Goal: Transaction & Acquisition: Book appointment/travel/reservation

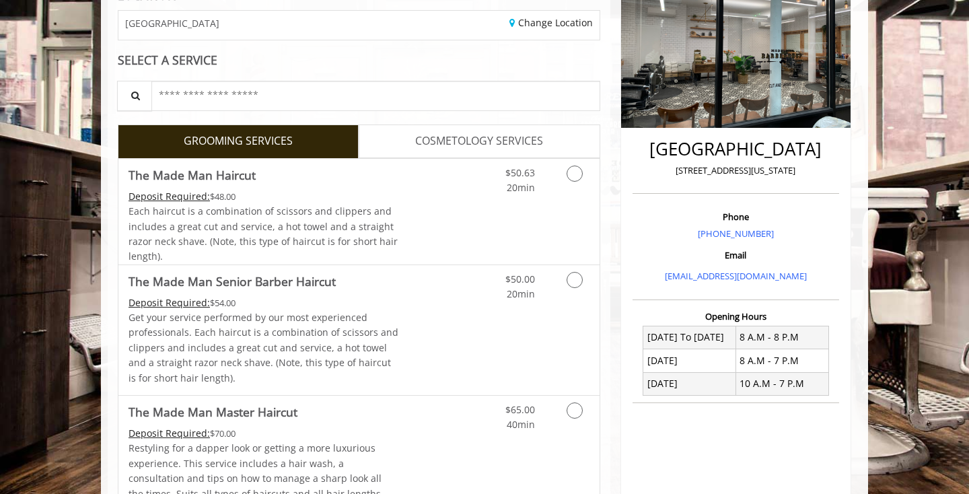
scroll to position [202, 0]
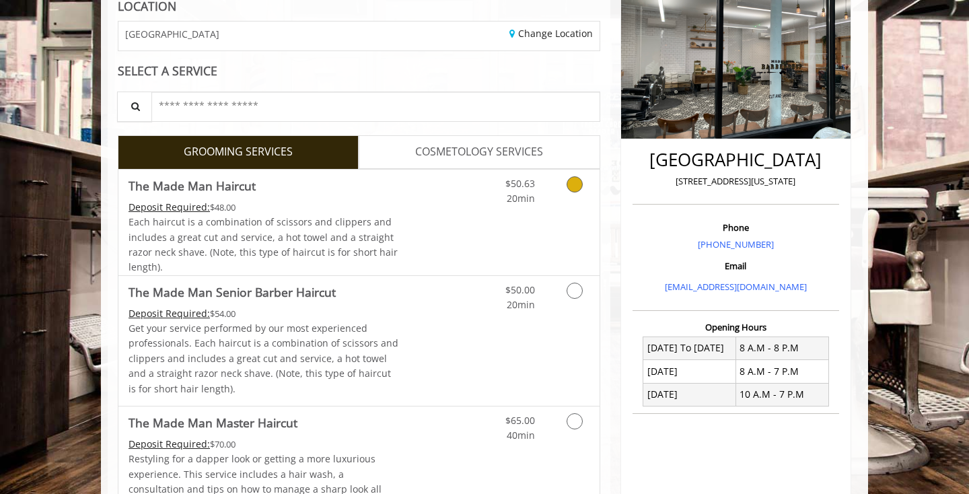
click at [499, 187] on link "$50.63 20min" at bounding box center [507, 188] width 56 height 37
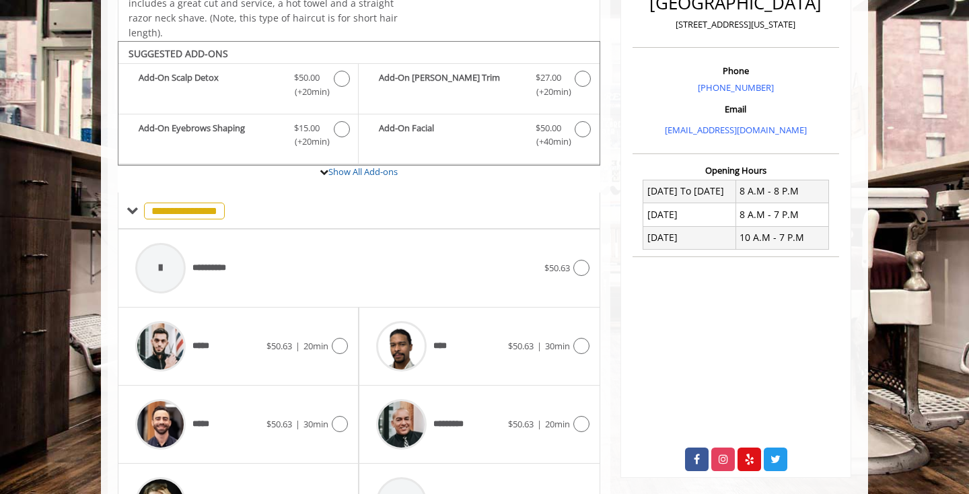
scroll to position [396, 0]
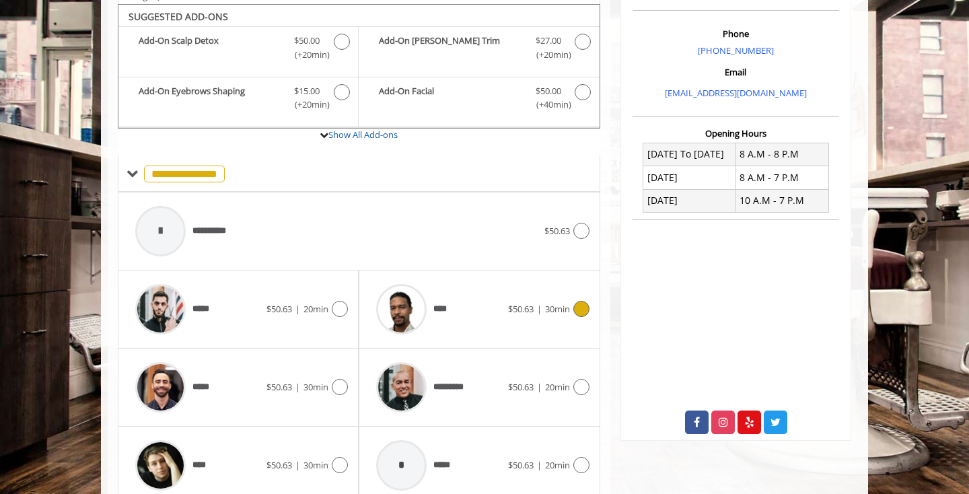
click at [474, 291] on div "****" at bounding box center [438, 309] width 138 height 64
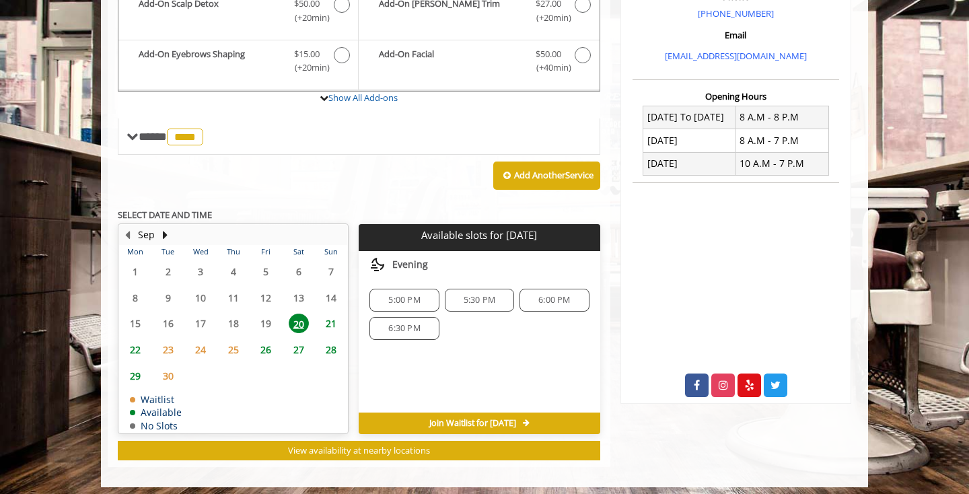
scroll to position [432, 0]
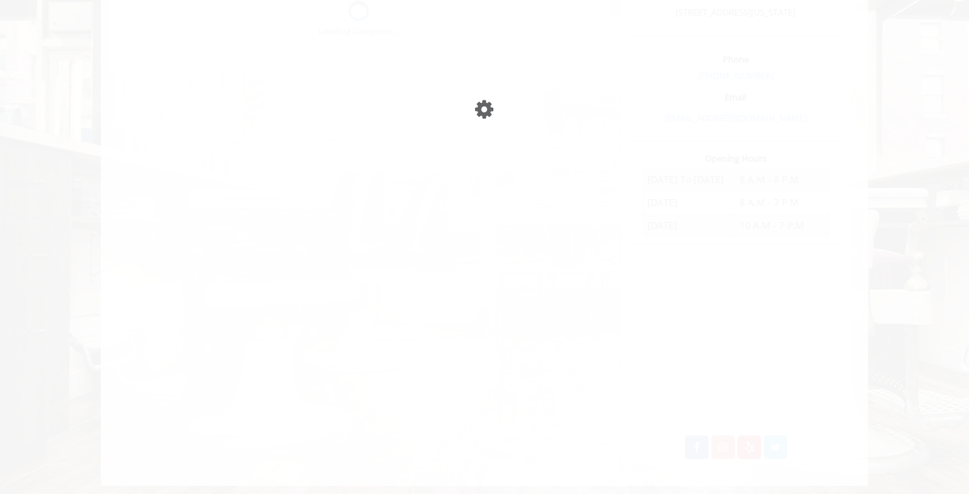
scroll to position [268, 0]
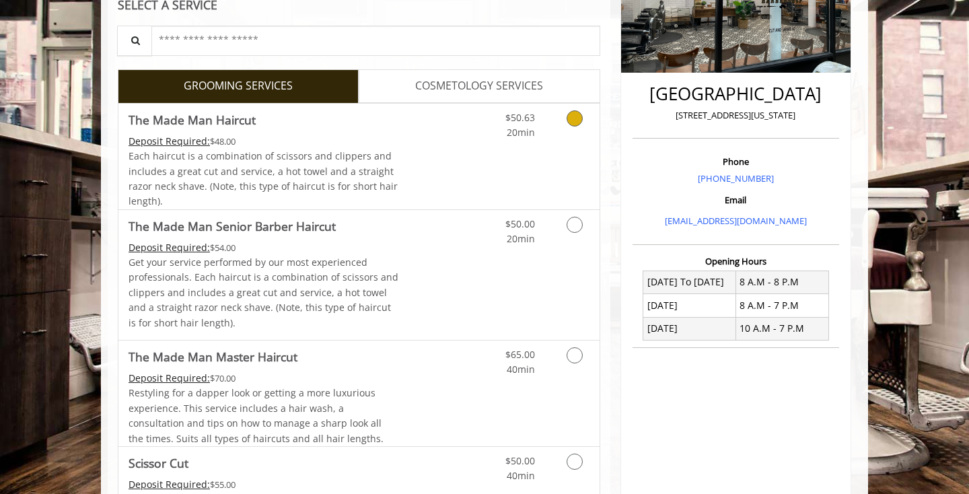
click at [468, 147] on link "Discounted Price" at bounding box center [439, 157] width 80 height 106
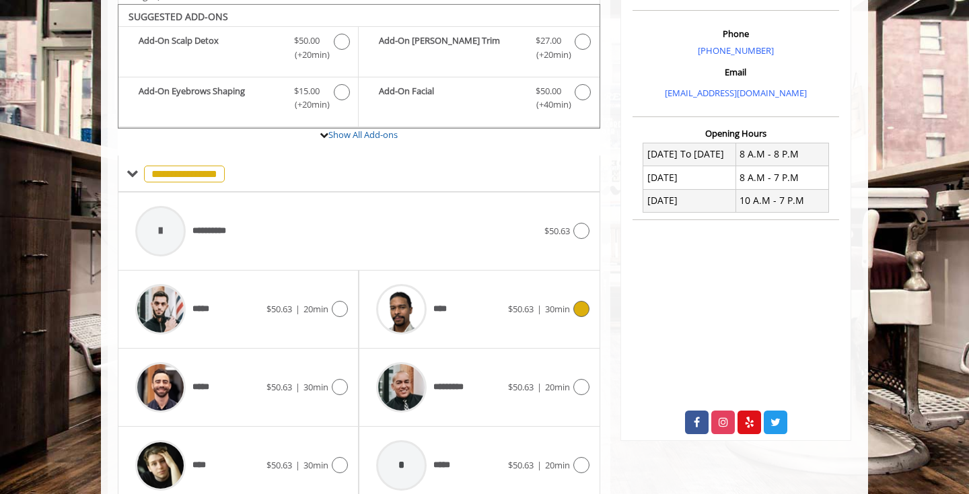
click at [452, 299] on div "****" at bounding box center [438, 309] width 138 height 64
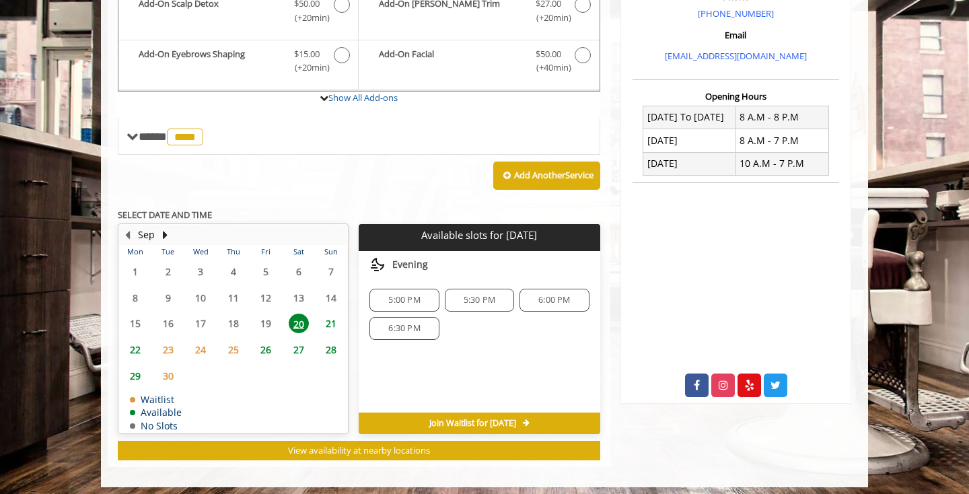
scroll to position [432, 0]
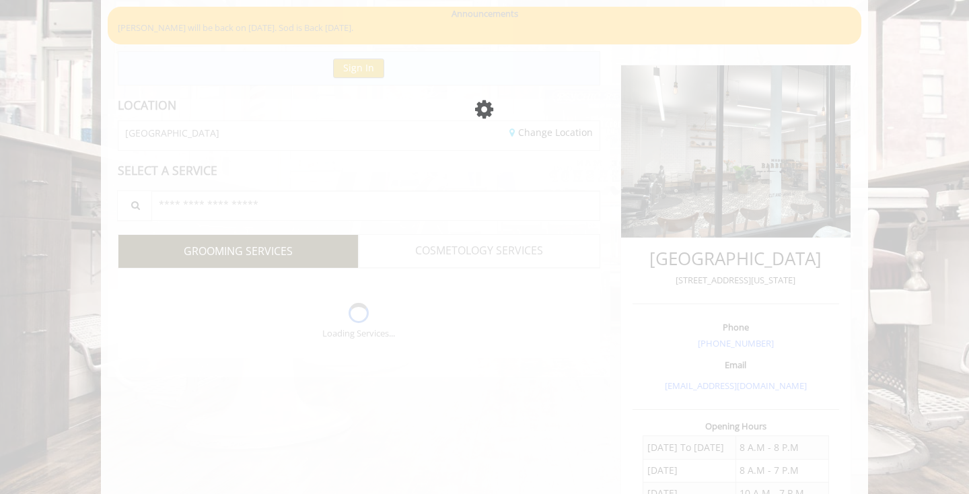
scroll to position [268, 0]
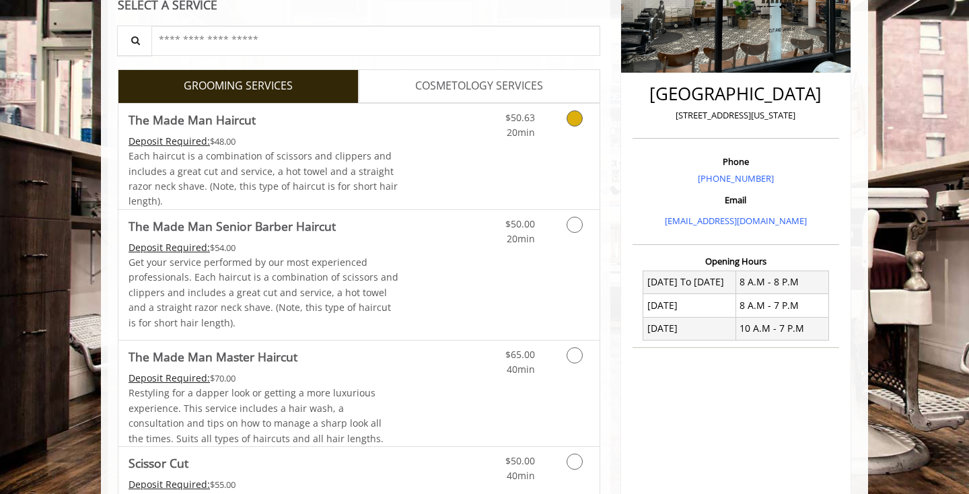
click at [450, 161] on link "Discounted Price" at bounding box center [439, 157] width 80 height 106
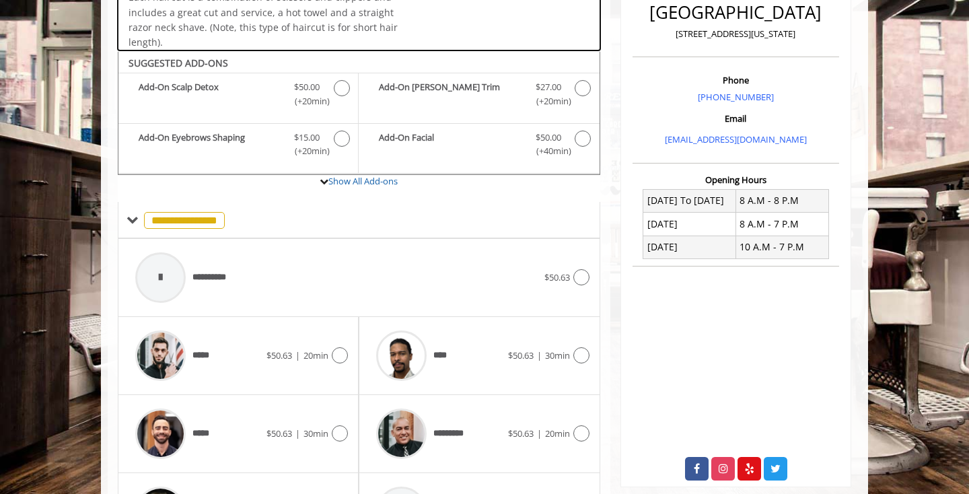
scroll to position [396, 0]
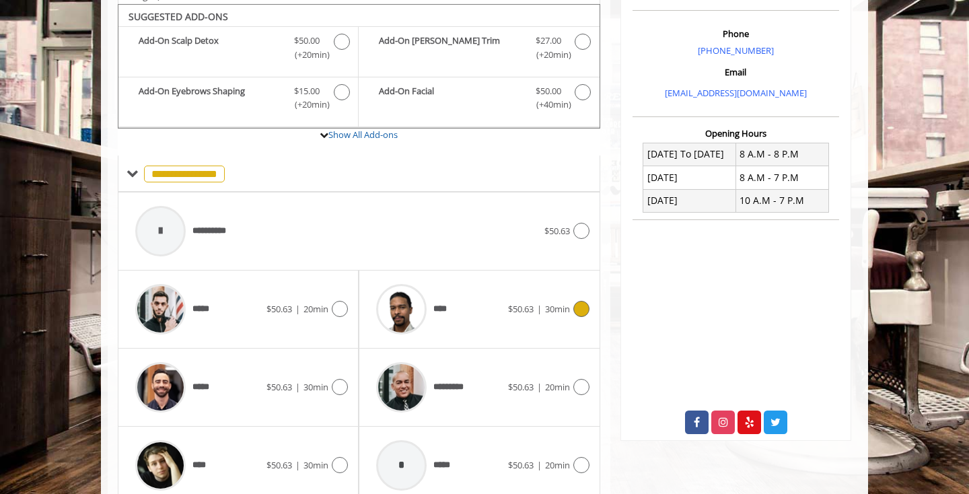
click at [471, 325] on div "****" at bounding box center [438, 309] width 138 height 64
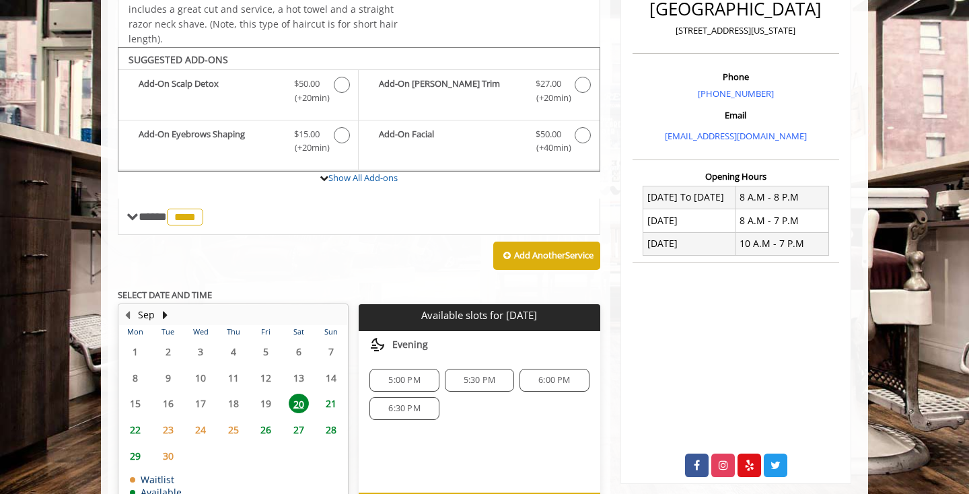
scroll to position [353, 0]
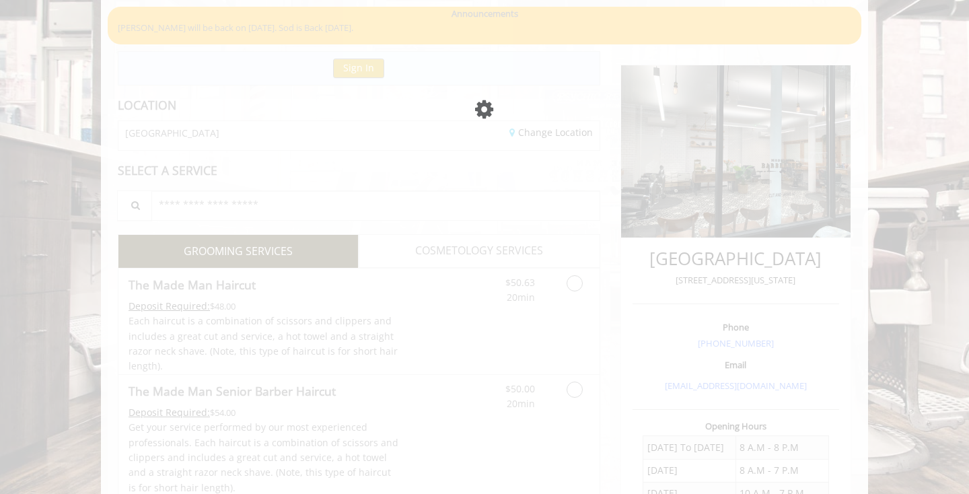
scroll to position [353, 0]
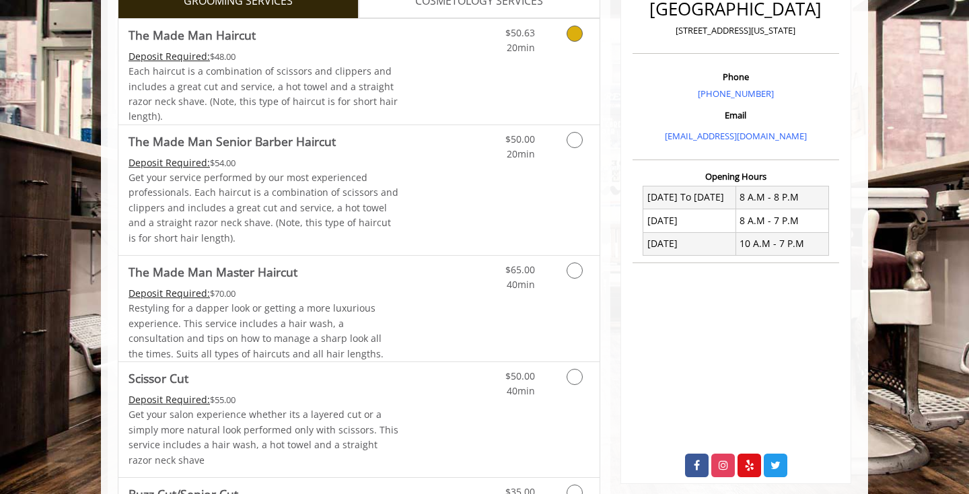
click at [567, 73] on div "$50.63 20min" at bounding box center [539, 72] width 120 height 106
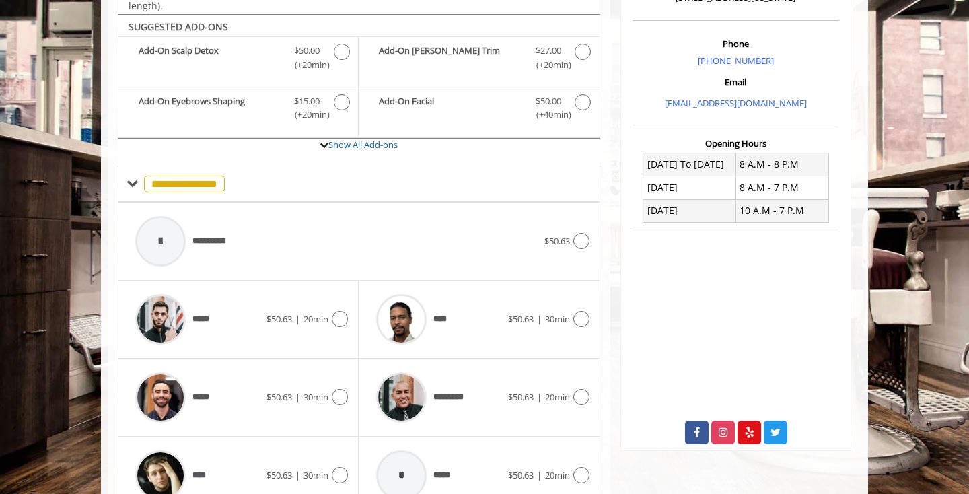
scroll to position [396, 0]
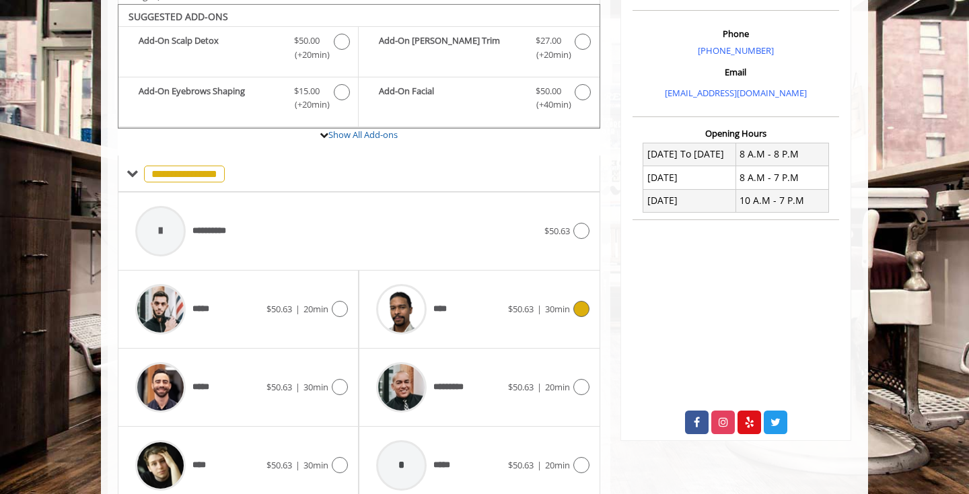
click at [511, 325] on div "**** $50.63 | 30min" at bounding box center [478, 309] width 219 height 64
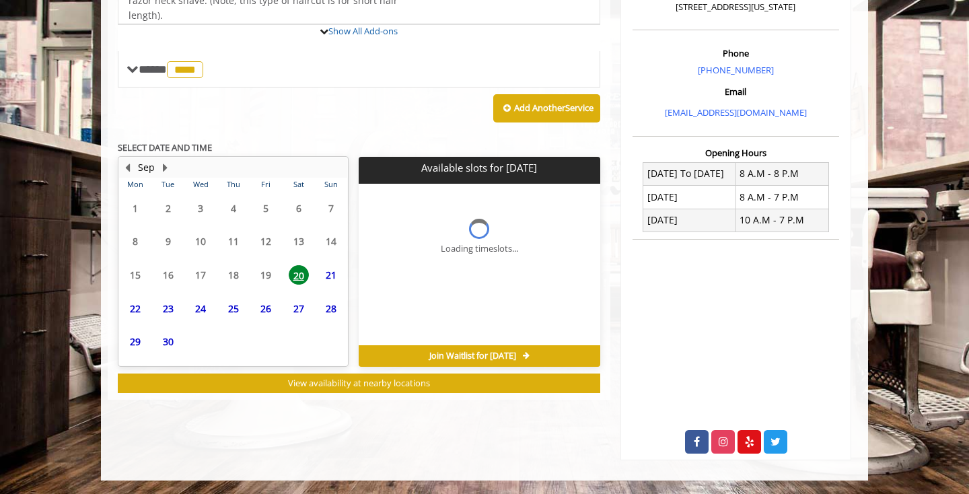
scroll to position [371, 0]
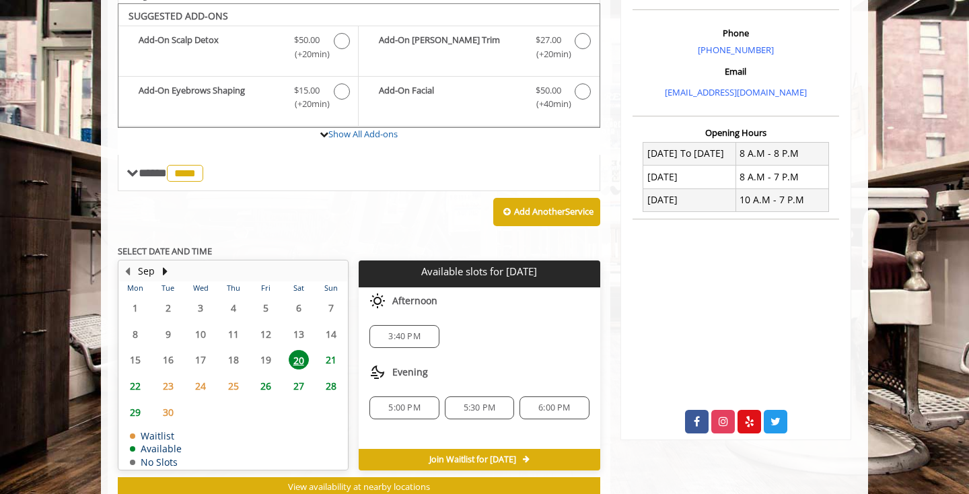
click at [414, 334] on span "3:40 PM" at bounding box center [404, 336] width 32 height 11
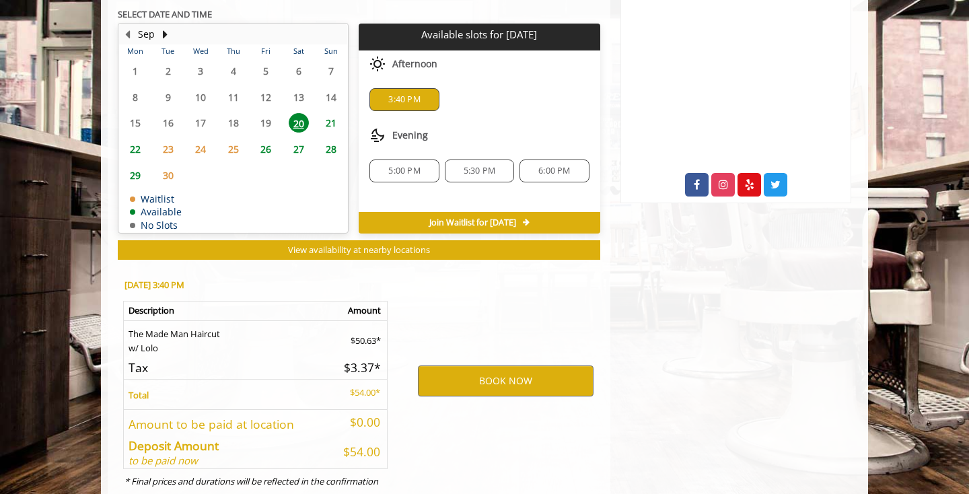
scroll to position [671, 0]
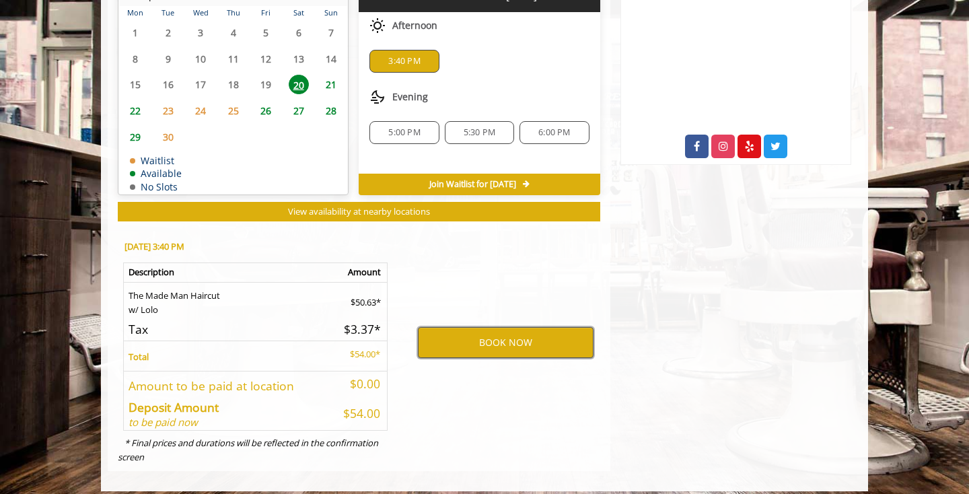
click at [447, 337] on button "BOOK NOW" at bounding box center [506, 342] width 176 height 31
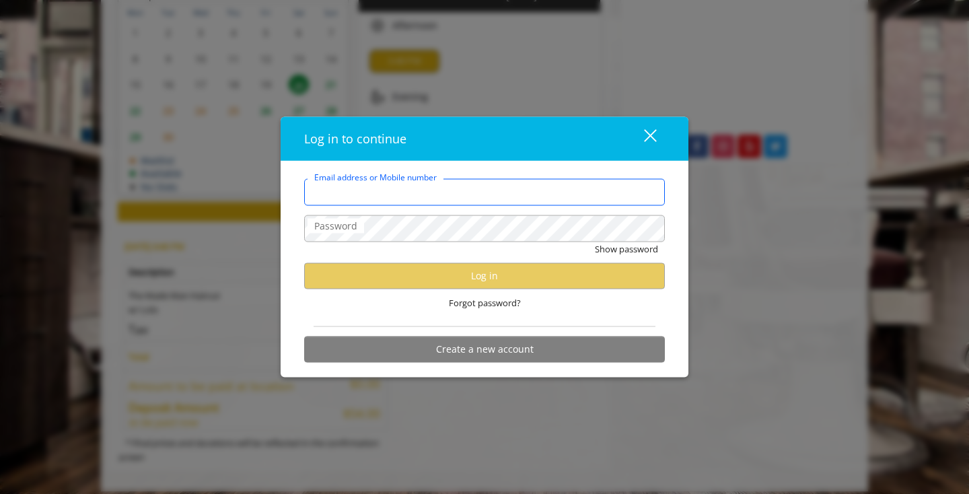
type input "**********"
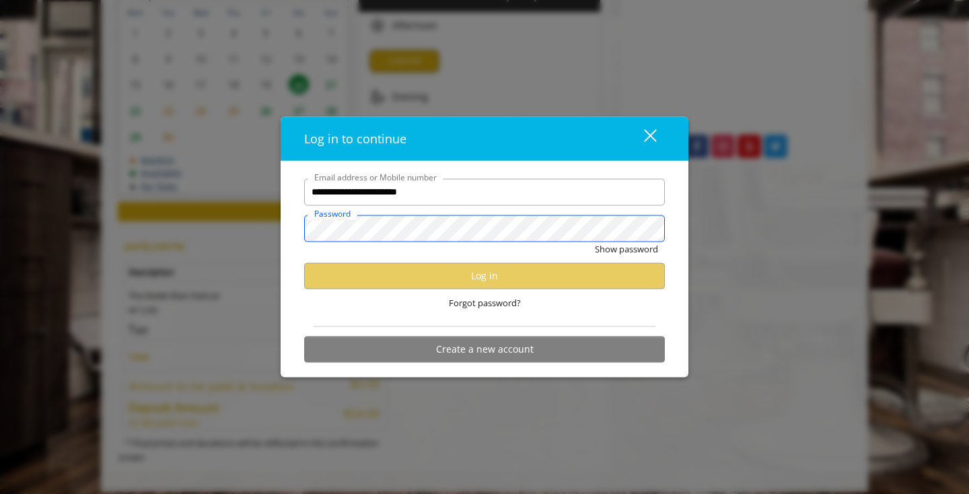
scroll to position [0, 0]
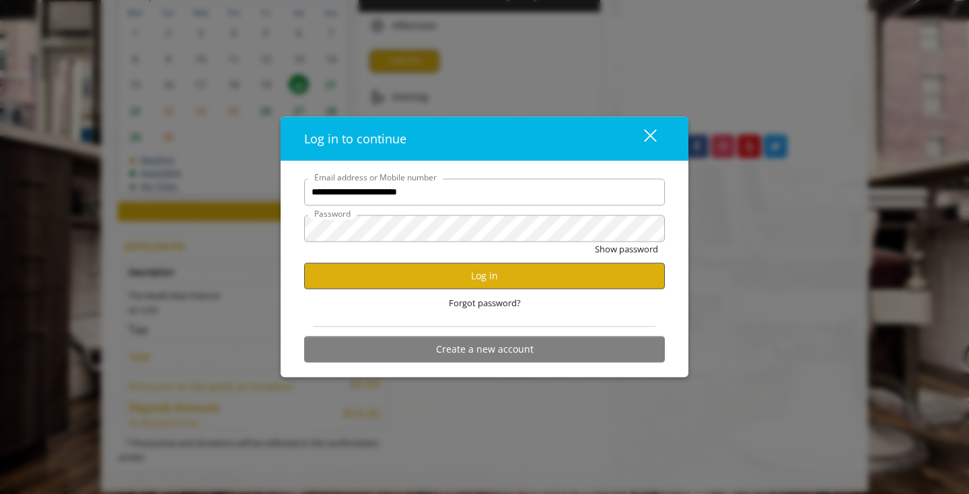
click at [441, 285] on button "Log in" at bounding box center [484, 275] width 361 height 26
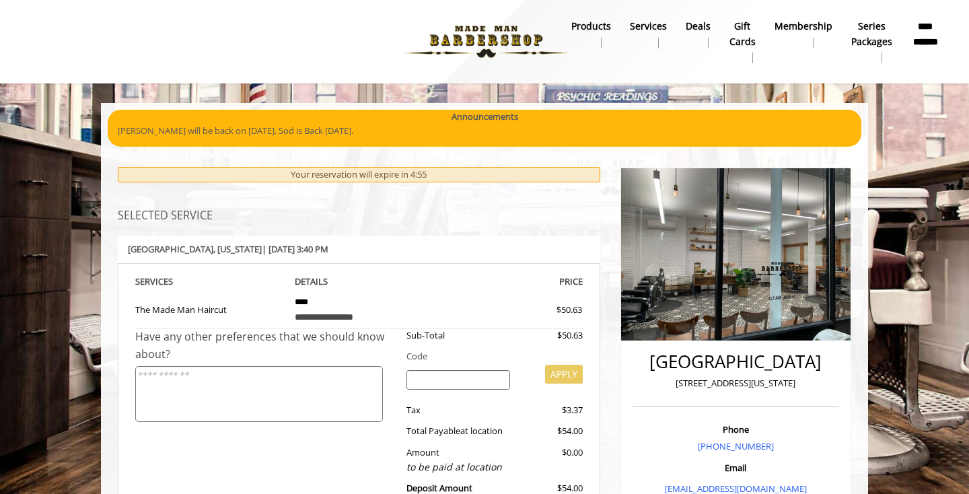
click at [918, 33] on b "**********" at bounding box center [925, 34] width 29 height 30
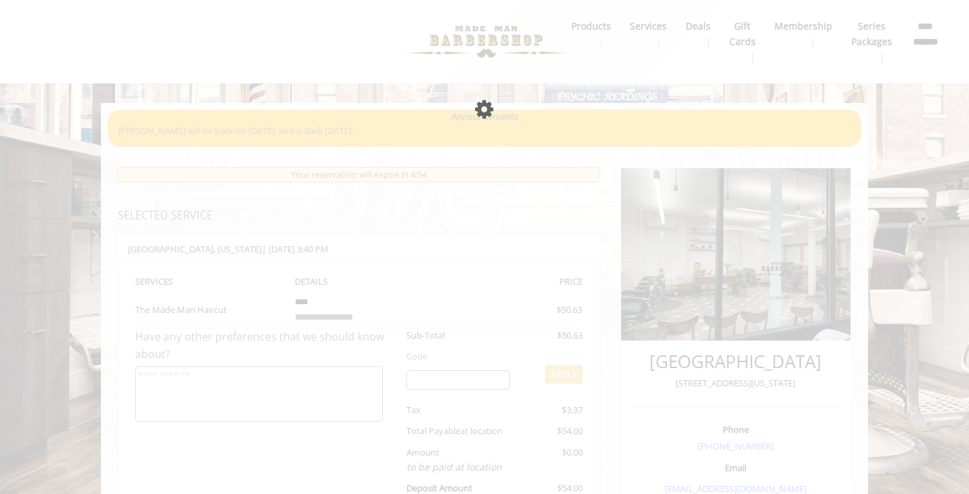
select select "***"
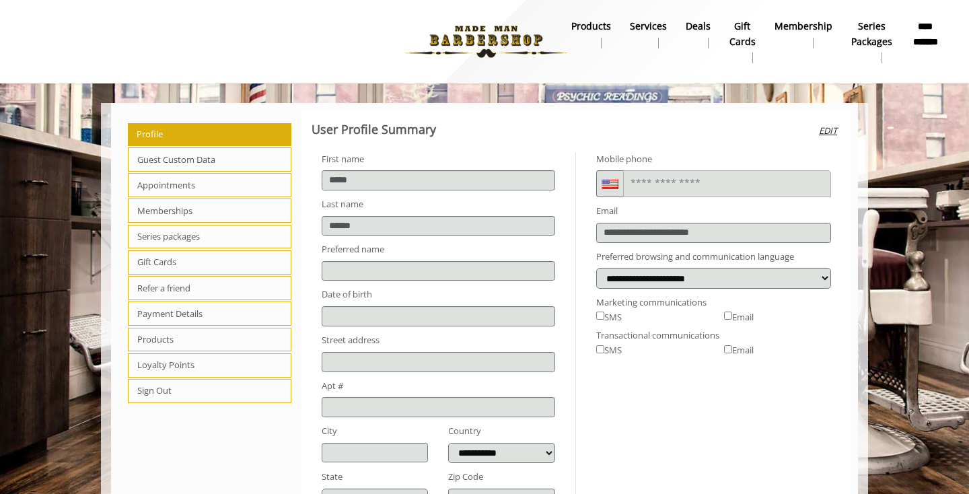
click at [211, 181] on span "Appointments" at bounding box center [209, 185] width 163 height 24
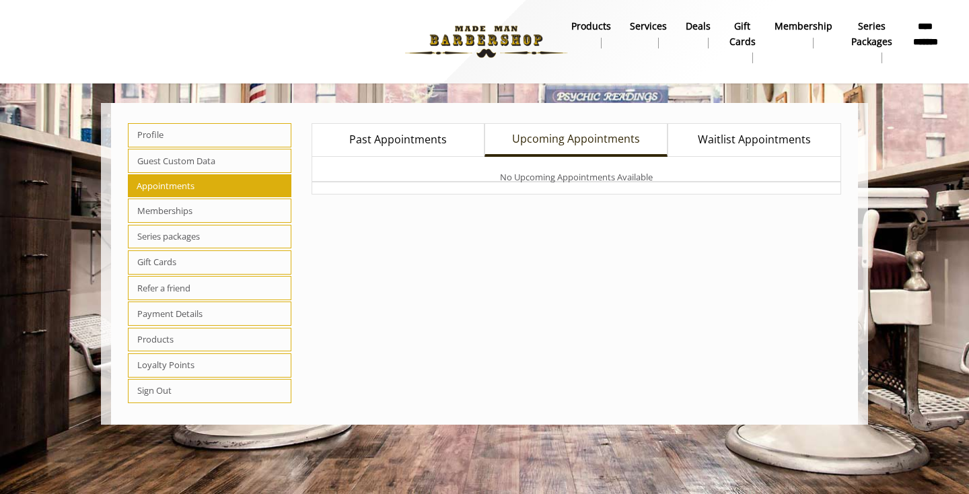
click at [217, 163] on span "Guest Custom Data" at bounding box center [209, 161] width 163 height 24
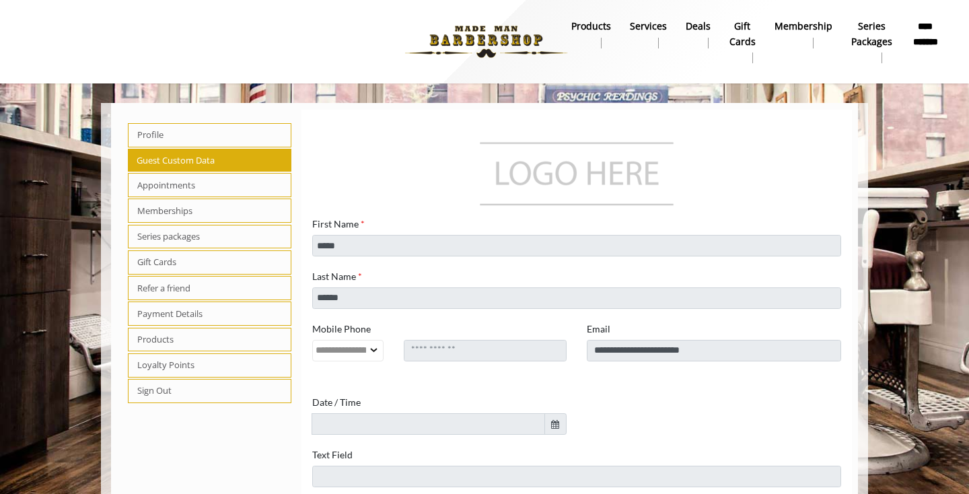
click at [206, 208] on span "Memberships" at bounding box center [209, 210] width 163 height 24
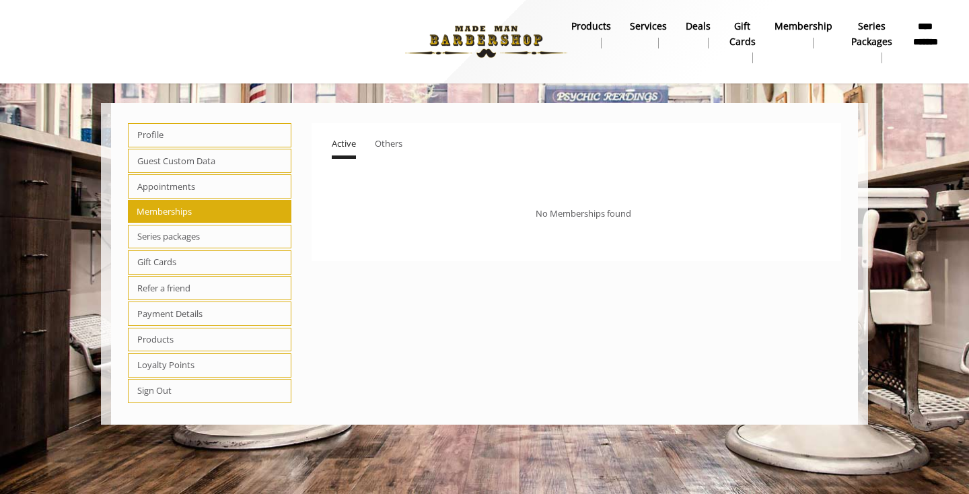
click at [203, 265] on span "Gift Cards" at bounding box center [209, 262] width 163 height 24
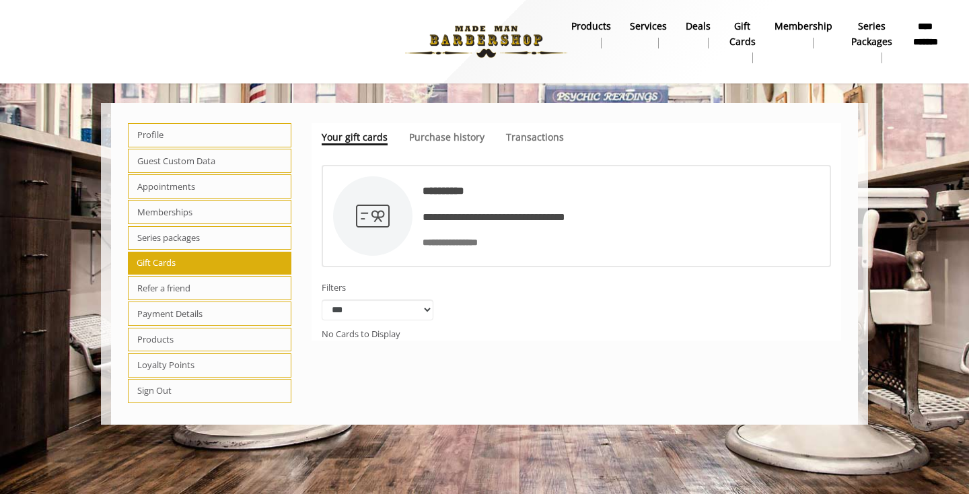
click at [202, 283] on span "Refer a friend" at bounding box center [209, 288] width 163 height 24
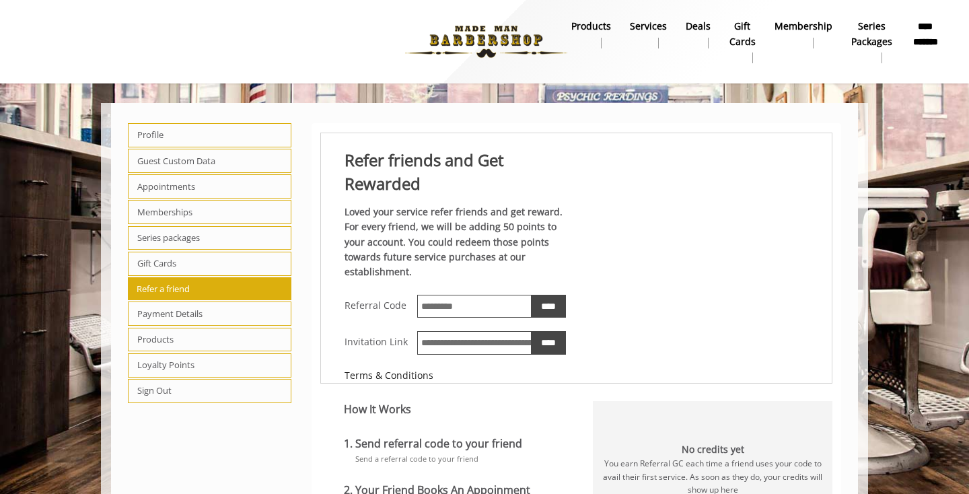
click at [201, 316] on span "Payment Details" at bounding box center [209, 313] width 163 height 24
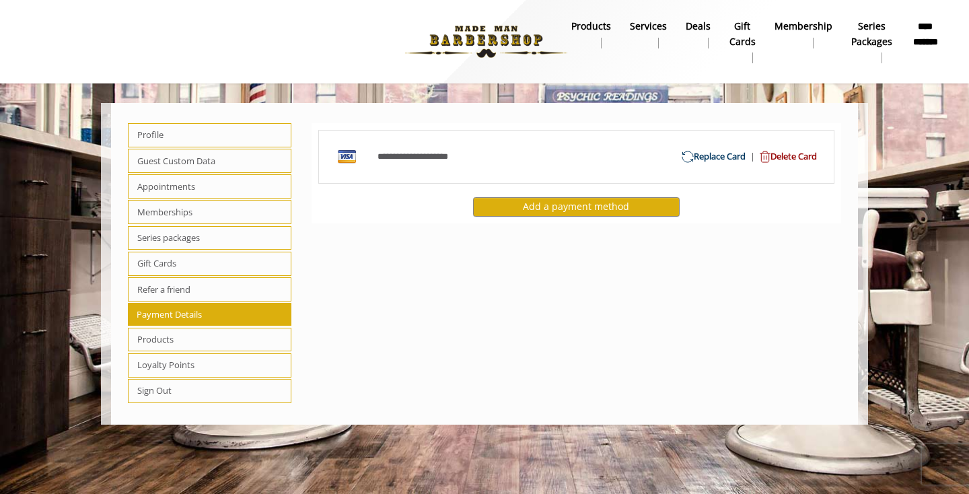
click at [772, 157] on span "Delete Card" at bounding box center [786, 156] width 62 height 14
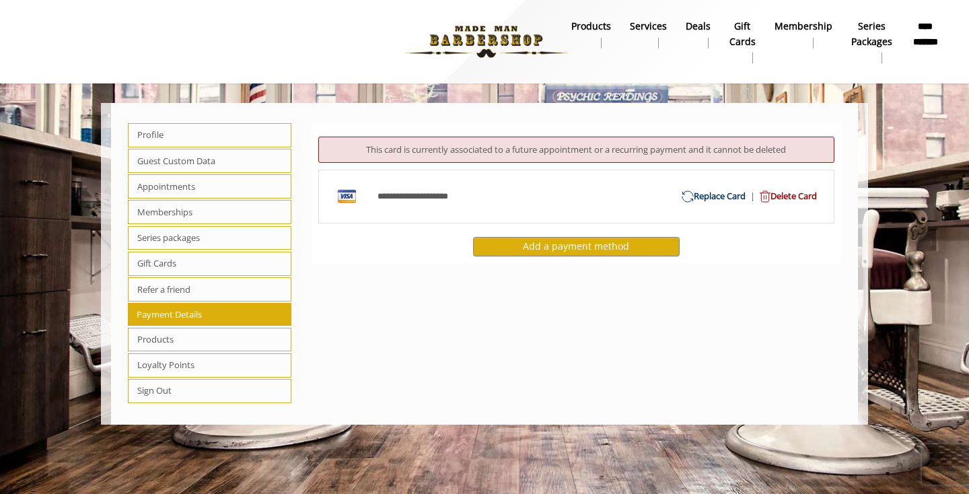
click at [764, 196] on span "Delete Card" at bounding box center [786, 196] width 62 height 14
click at [647, 197] on div "Replace Card | Delete Card" at bounding box center [701, 196] width 251 height 14
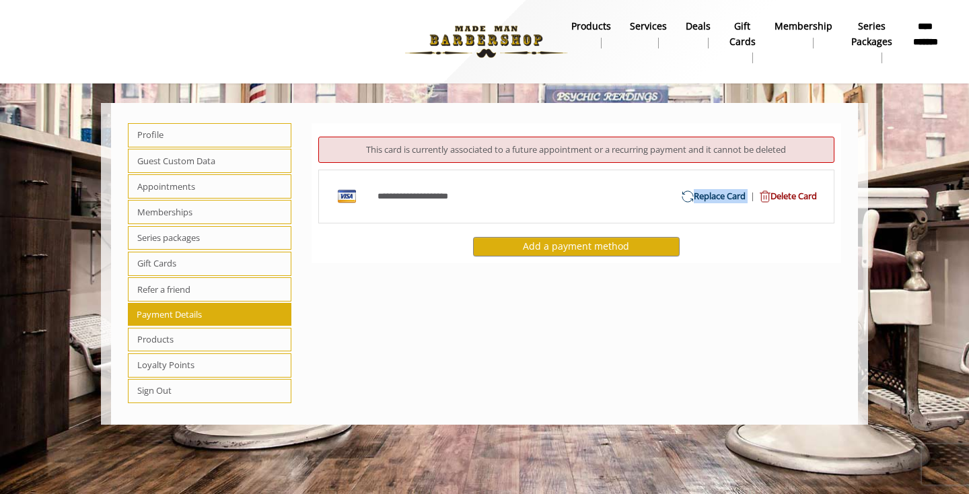
click at [487, 42] on img at bounding box center [486, 42] width 185 height 74
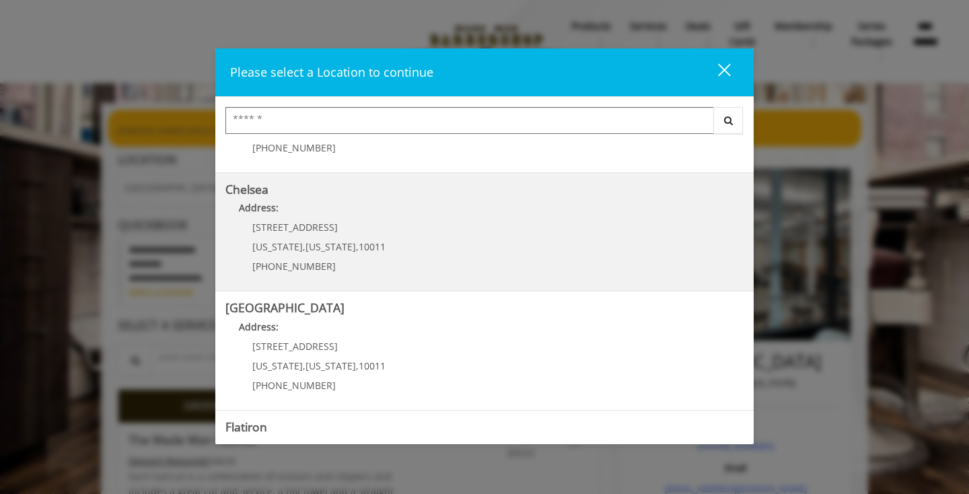
scroll to position [86, 0]
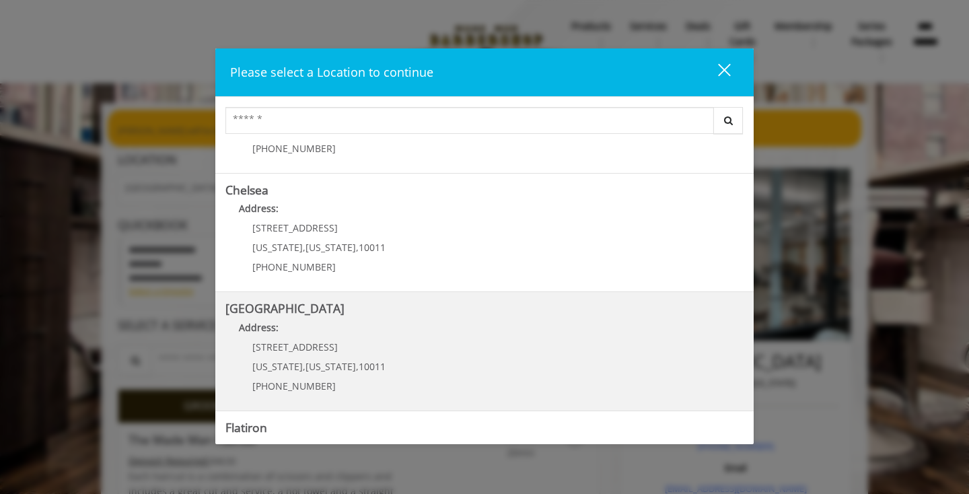
click at [425, 338] on Street "Address:" at bounding box center [484, 331] width 518 height 22
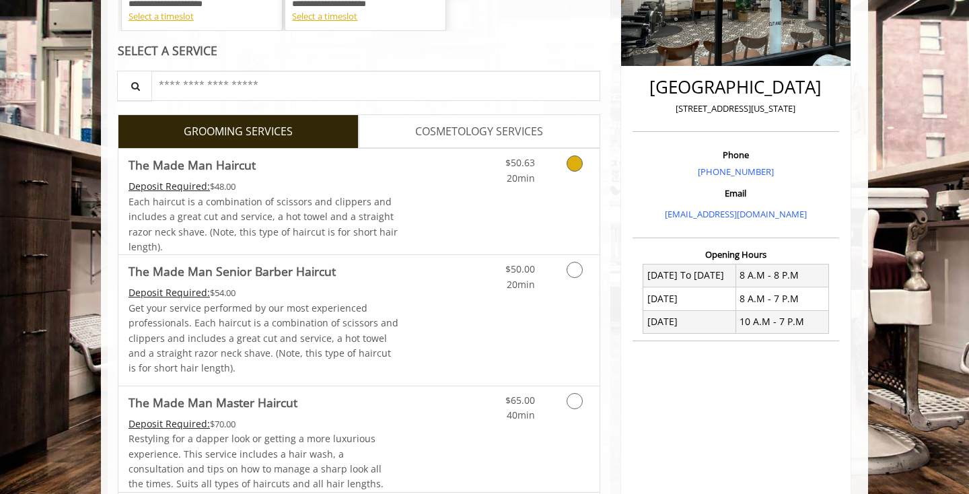
click at [448, 178] on link "Discounted Price" at bounding box center [439, 202] width 80 height 106
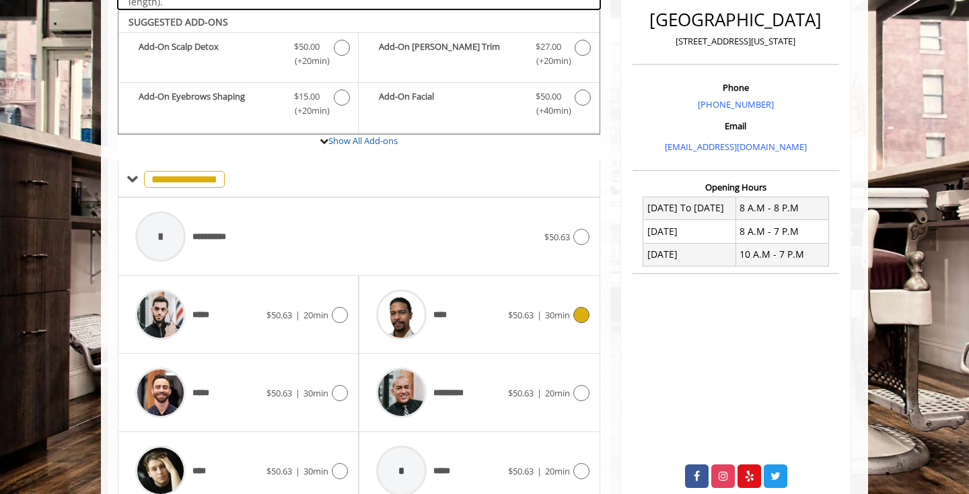
scroll to position [348, 0]
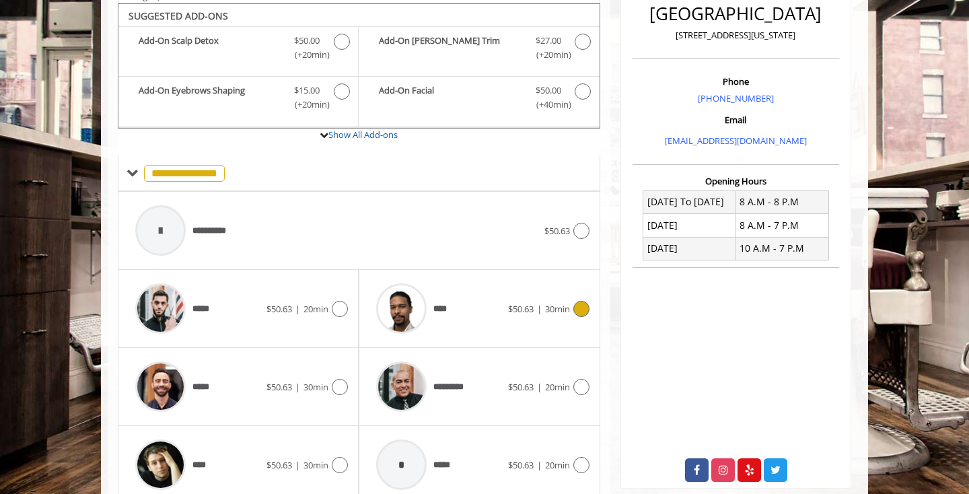
click at [410, 315] on img at bounding box center [401, 308] width 50 height 50
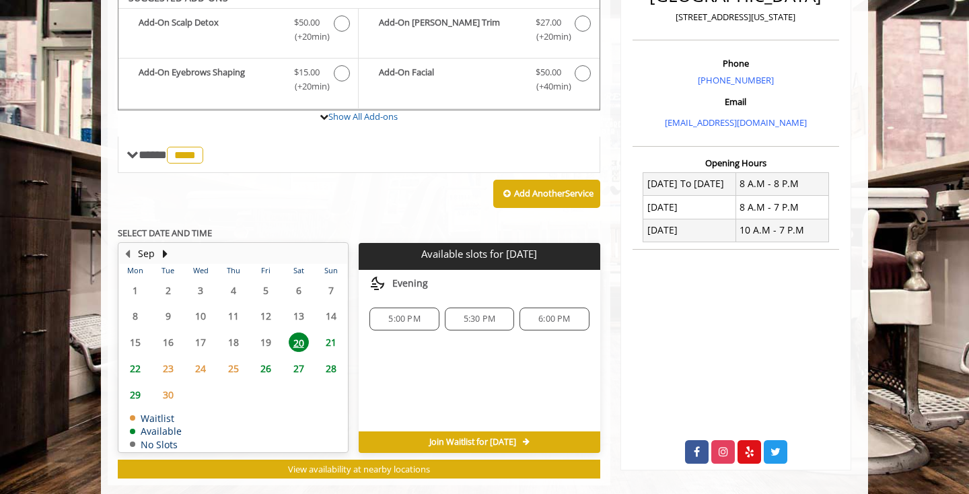
scroll to position [366, 0]
click at [333, 332] on span "21" at bounding box center [331, 342] width 20 height 20
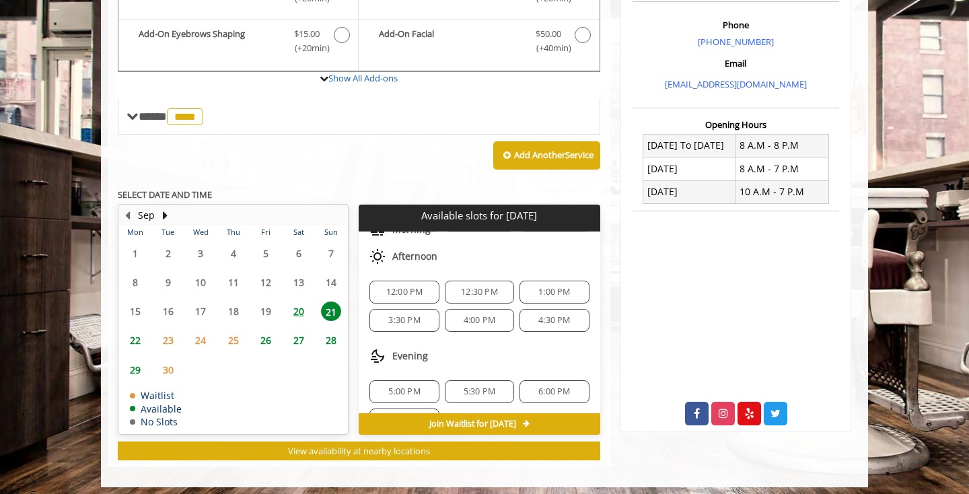
scroll to position [60, 0]
click at [538, 287] on span "1:00 PM" at bounding box center [554, 292] width 32 height 11
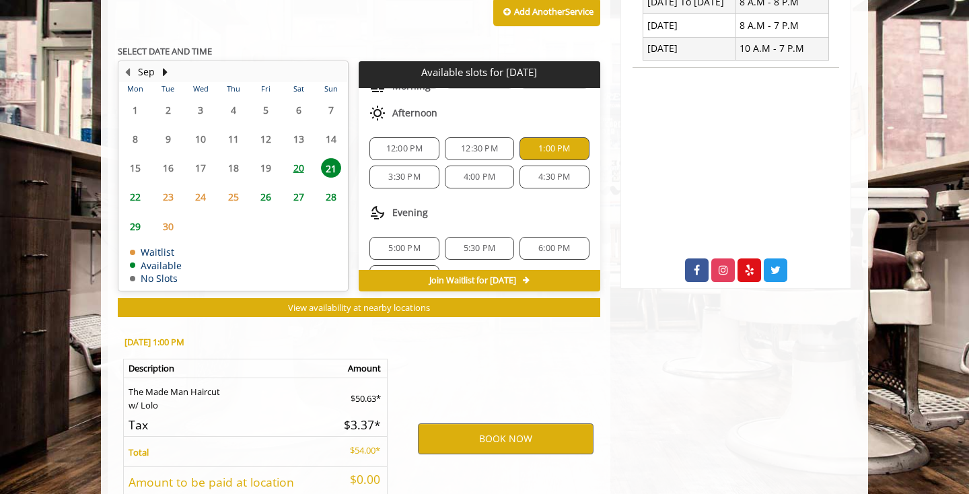
scroll to position [644, 0]
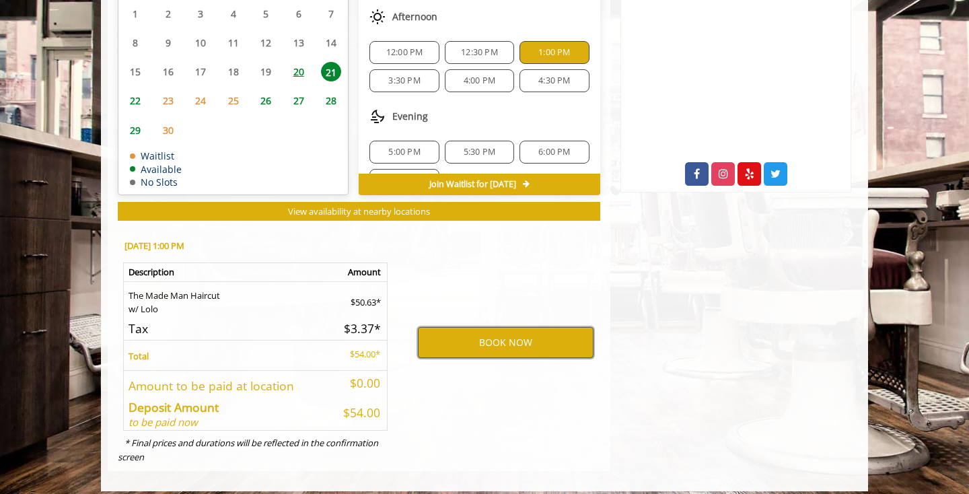
click at [506, 337] on button "BOOK NOW" at bounding box center [506, 342] width 176 height 31
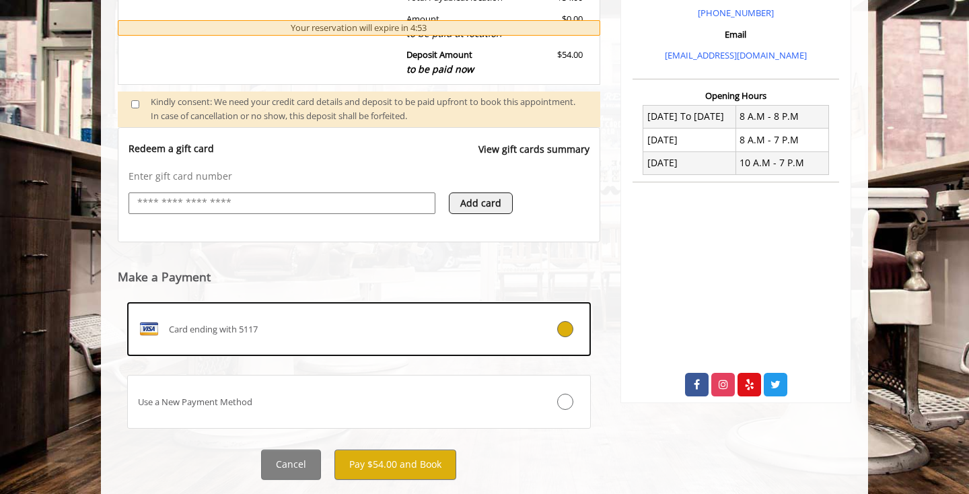
scroll to position [436, 0]
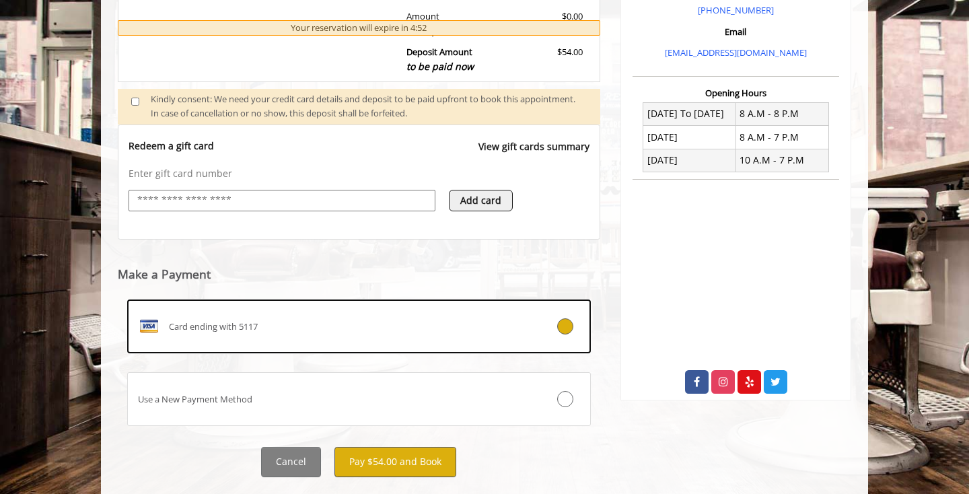
click at [393, 461] on button "Pay $54.00 and Book" at bounding box center [395, 462] width 122 height 30
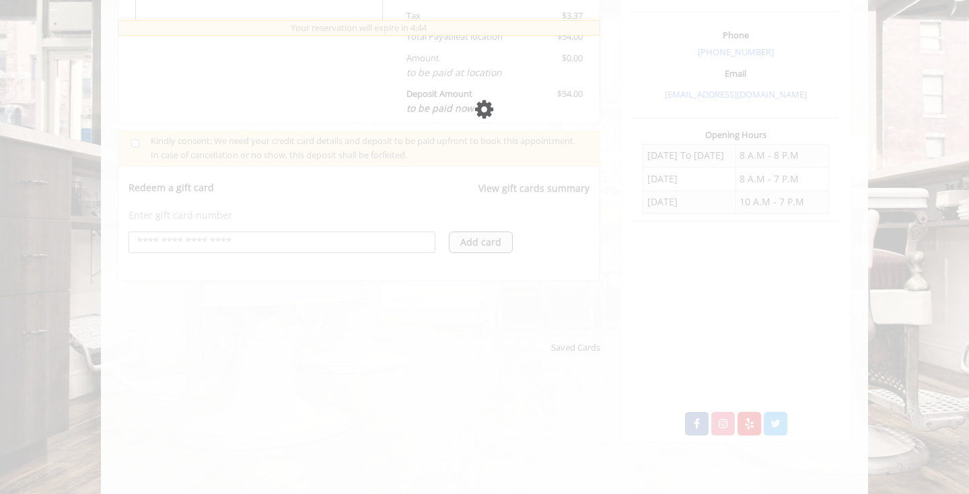
scroll to position [397, 0]
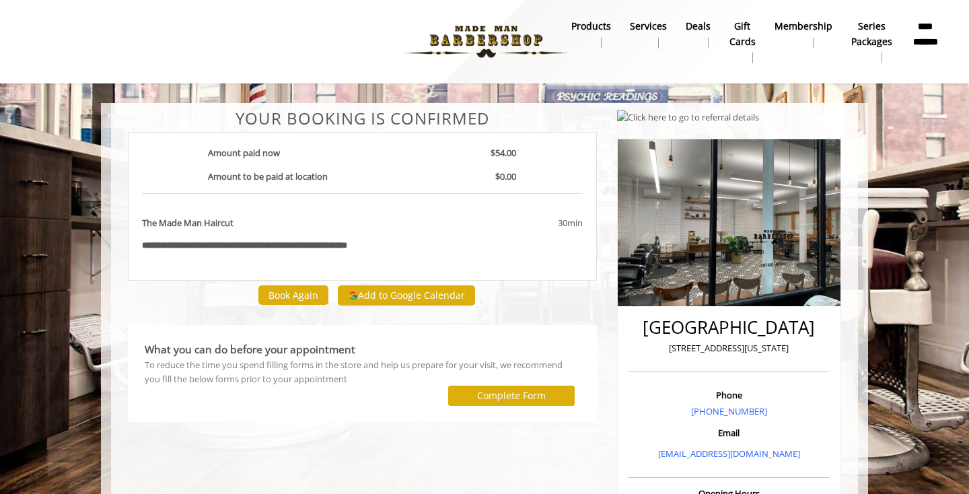
click at [509, 36] on img at bounding box center [486, 42] width 185 height 74
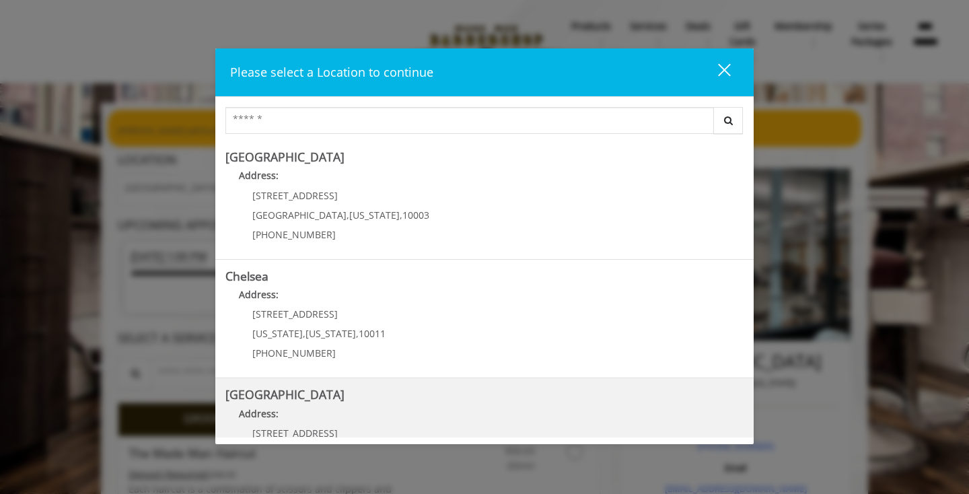
click at [491, 406] on Street "Address:" at bounding box center [484, 417] width 518 height 22
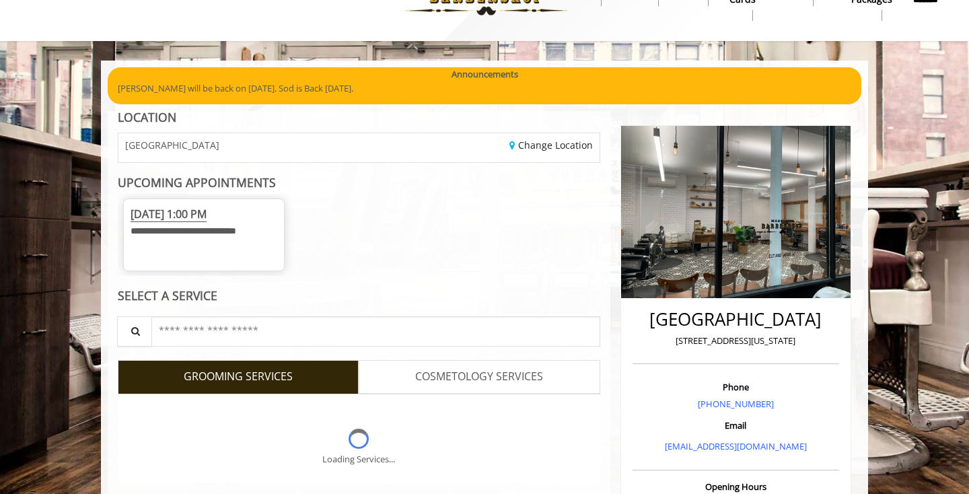
scroll to position [155, 0]
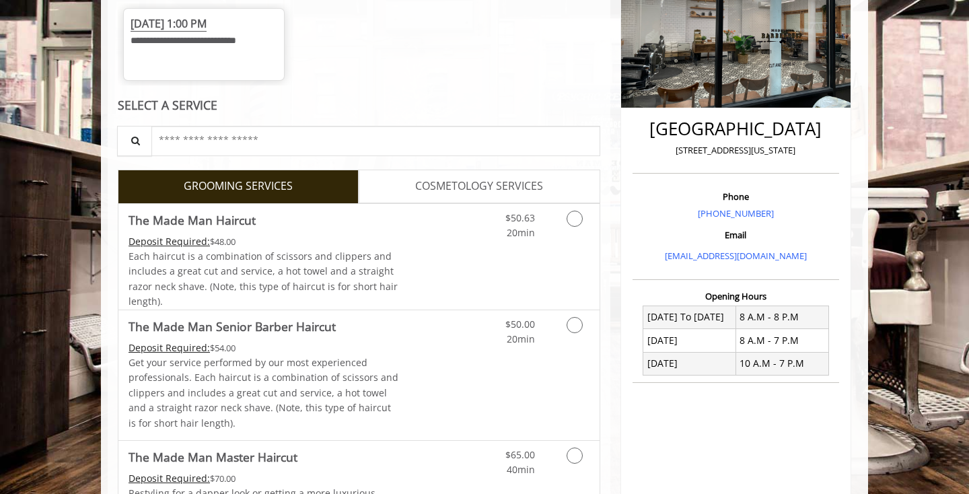
scroll to position [233, 0]
click at [475, 257] on link "Discounted Price" at bounding box center [439, 256] width 80 height 106
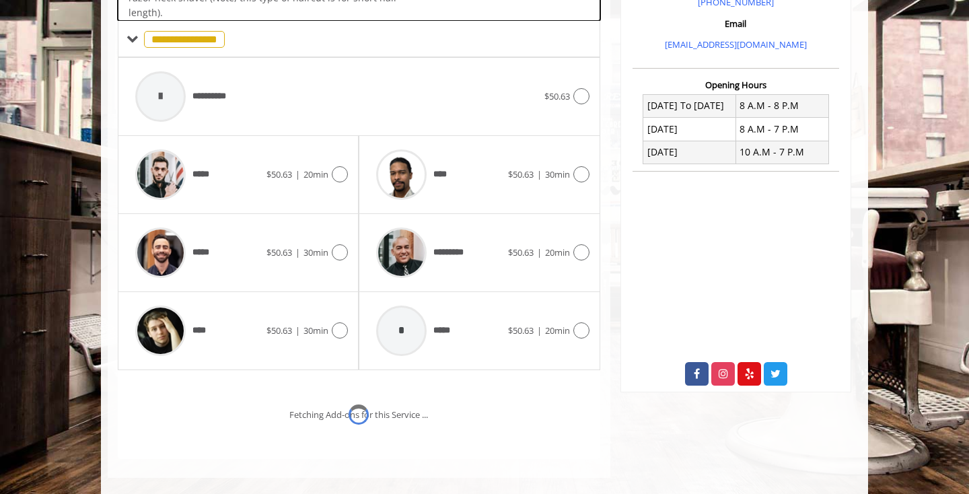
scroll to position [458, 0]
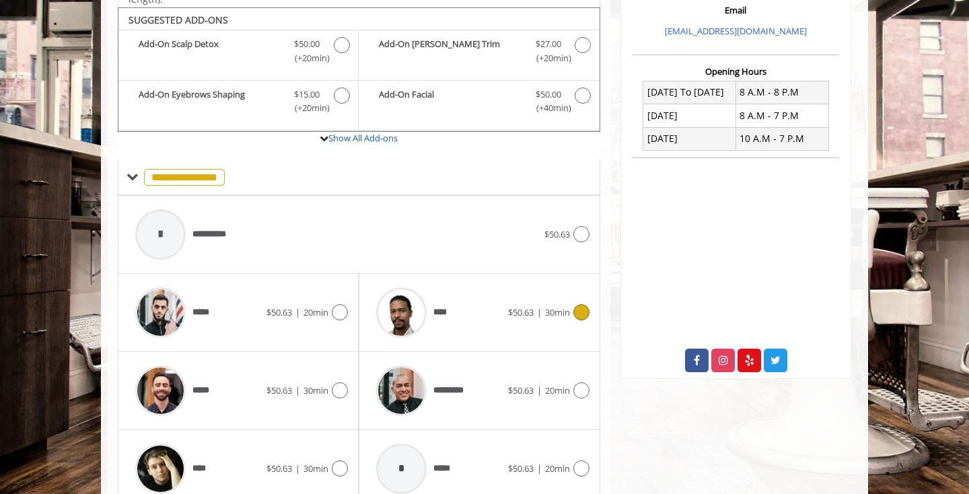
click at [445, 285] on span "****" at bounding box center [410, 313] width 82 height 64
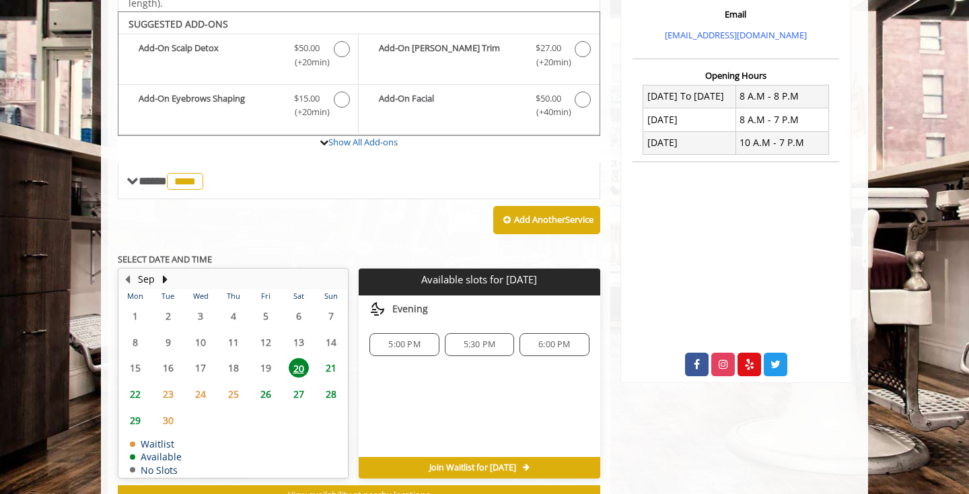
scroll to position [461, 0]
